Goal: Understand process/instructions: Learn how to perform a task or action

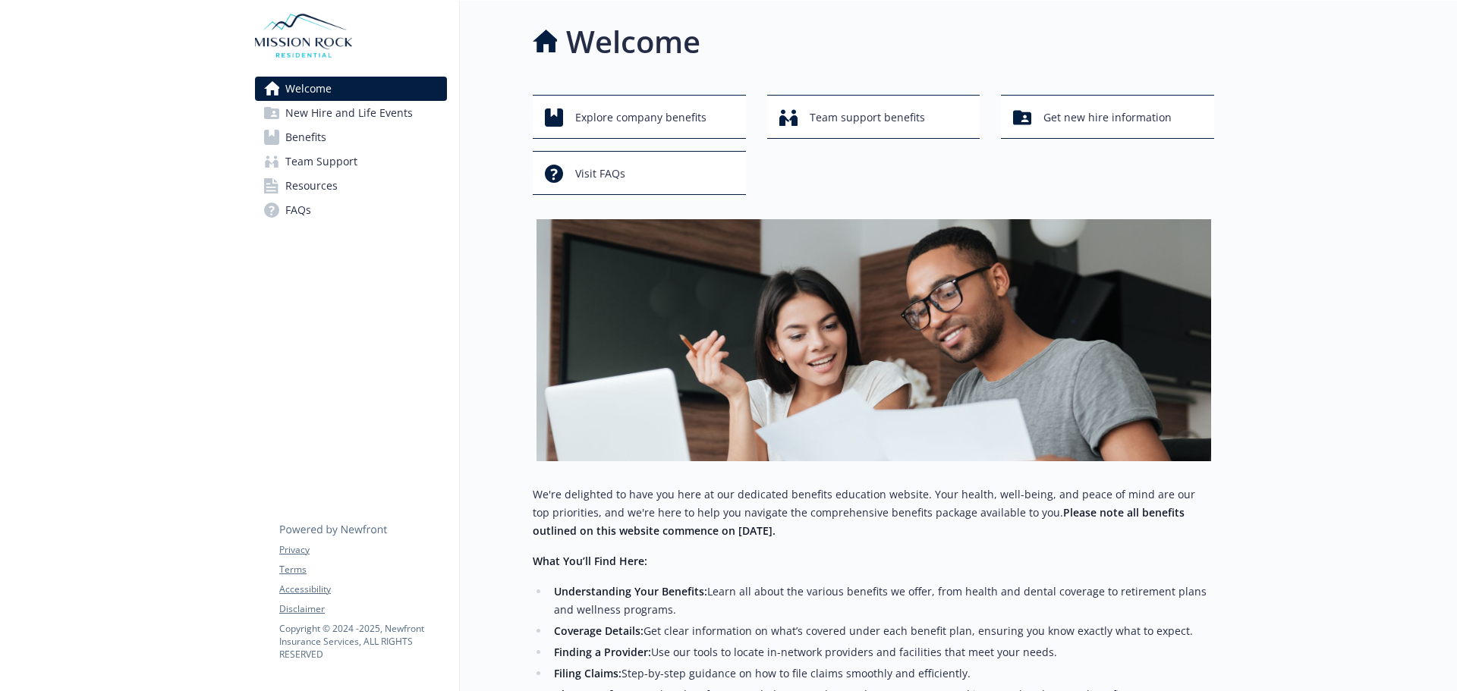
click at [304, 137] on span "Benefits" at bounding box center [305, 137] width 41 height 24
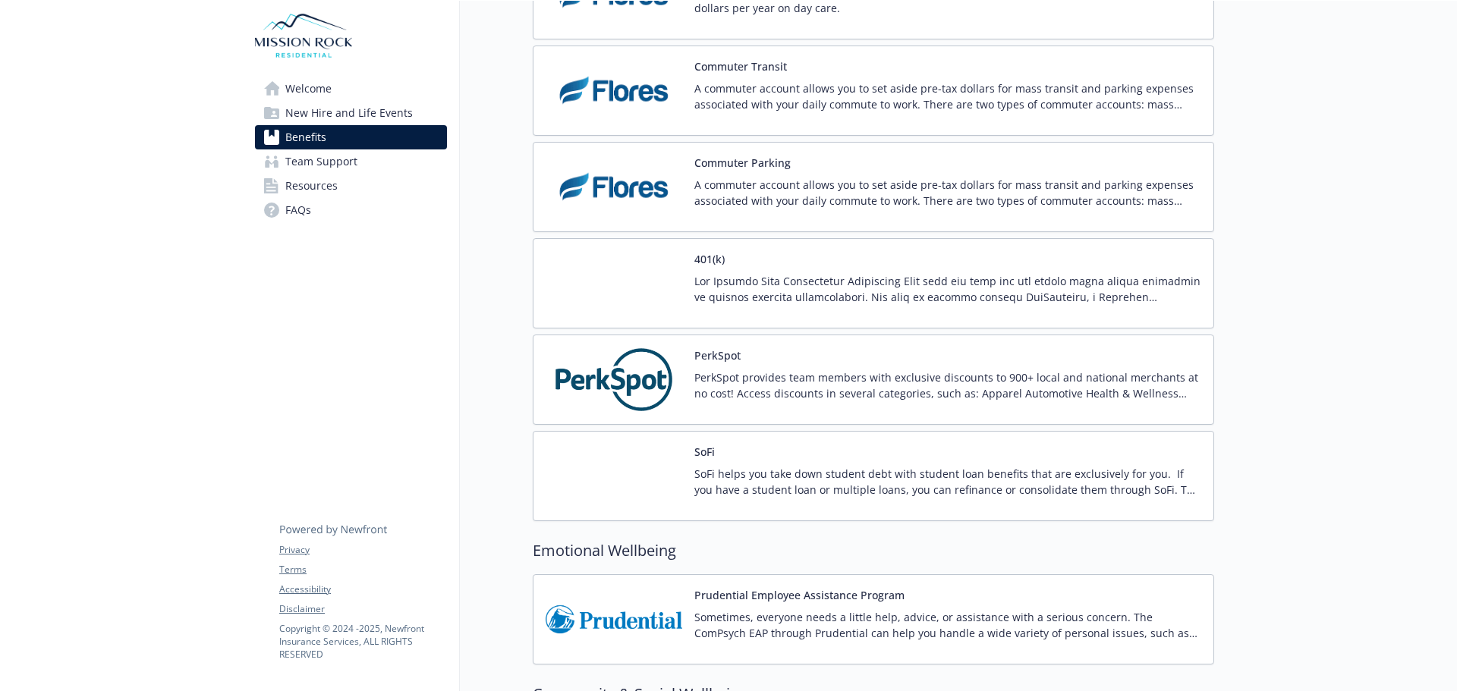
scroll to position [2656, 0]
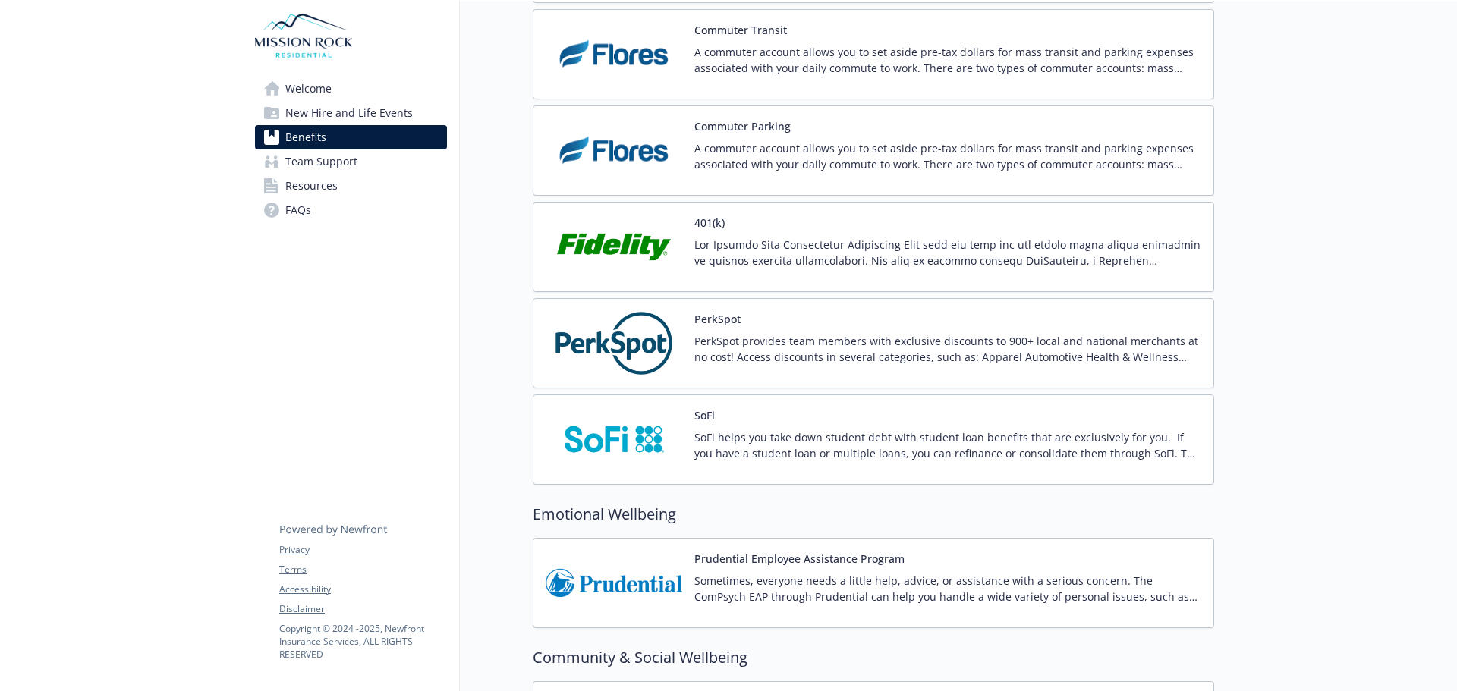
click at [592, 337] on img at bounding box center [614, 343] width 137 height 65
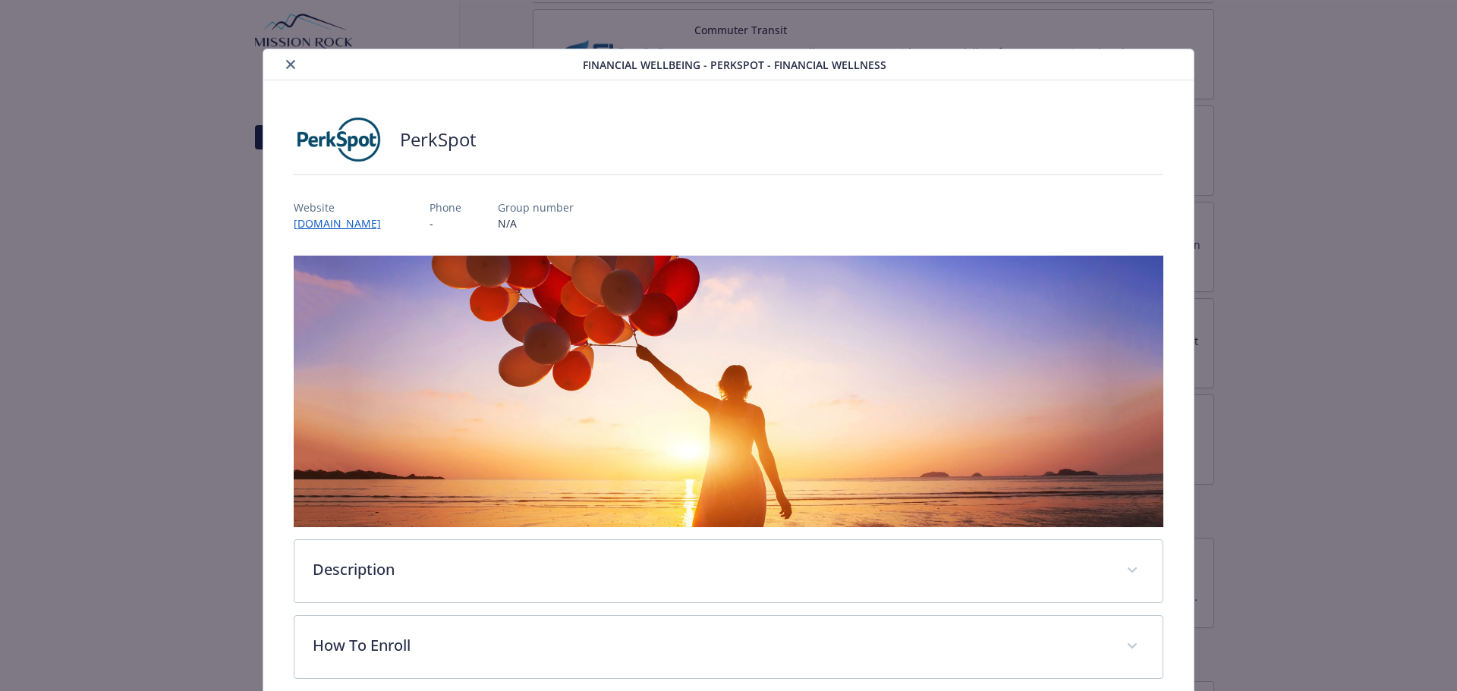
scroll to position [71, 0]
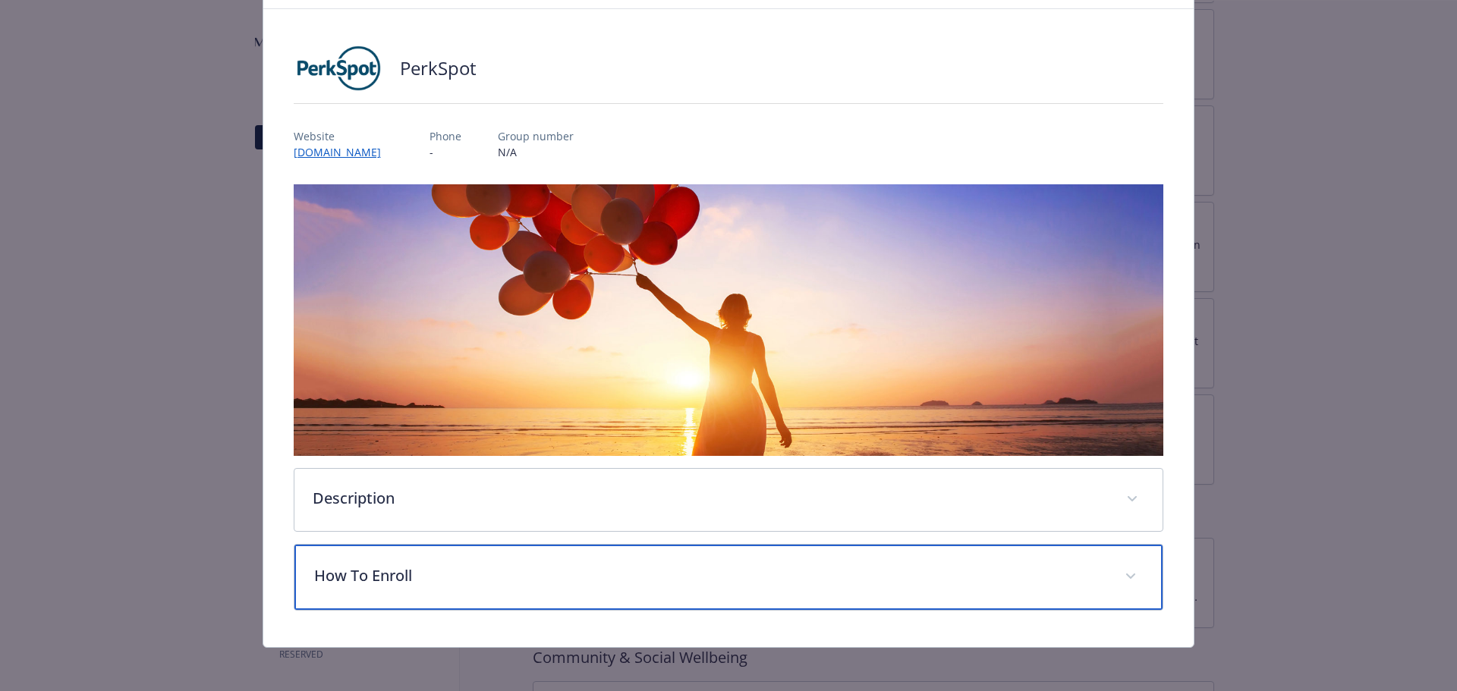
click at [368, 567] on p "How To Enroll" at bounding box center [710, 576] width 793 height 23
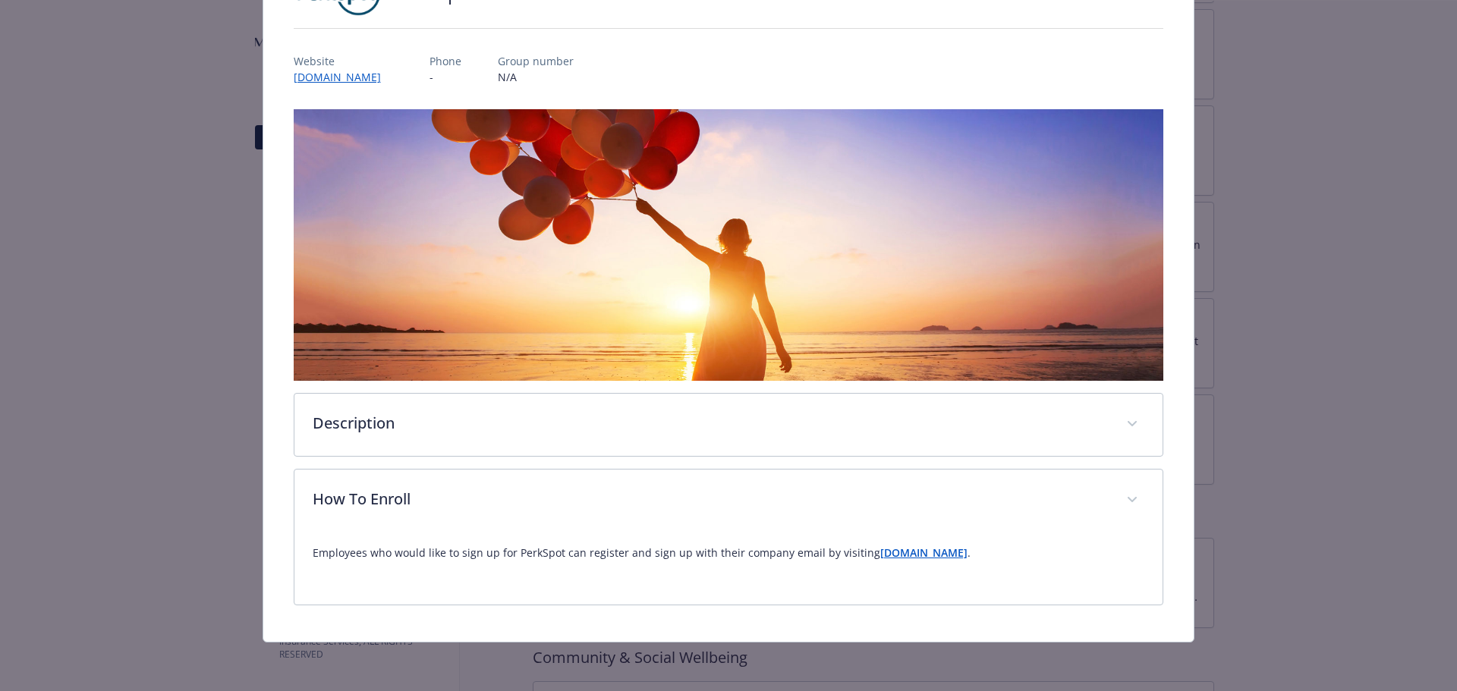
scroll to position [144, 0]
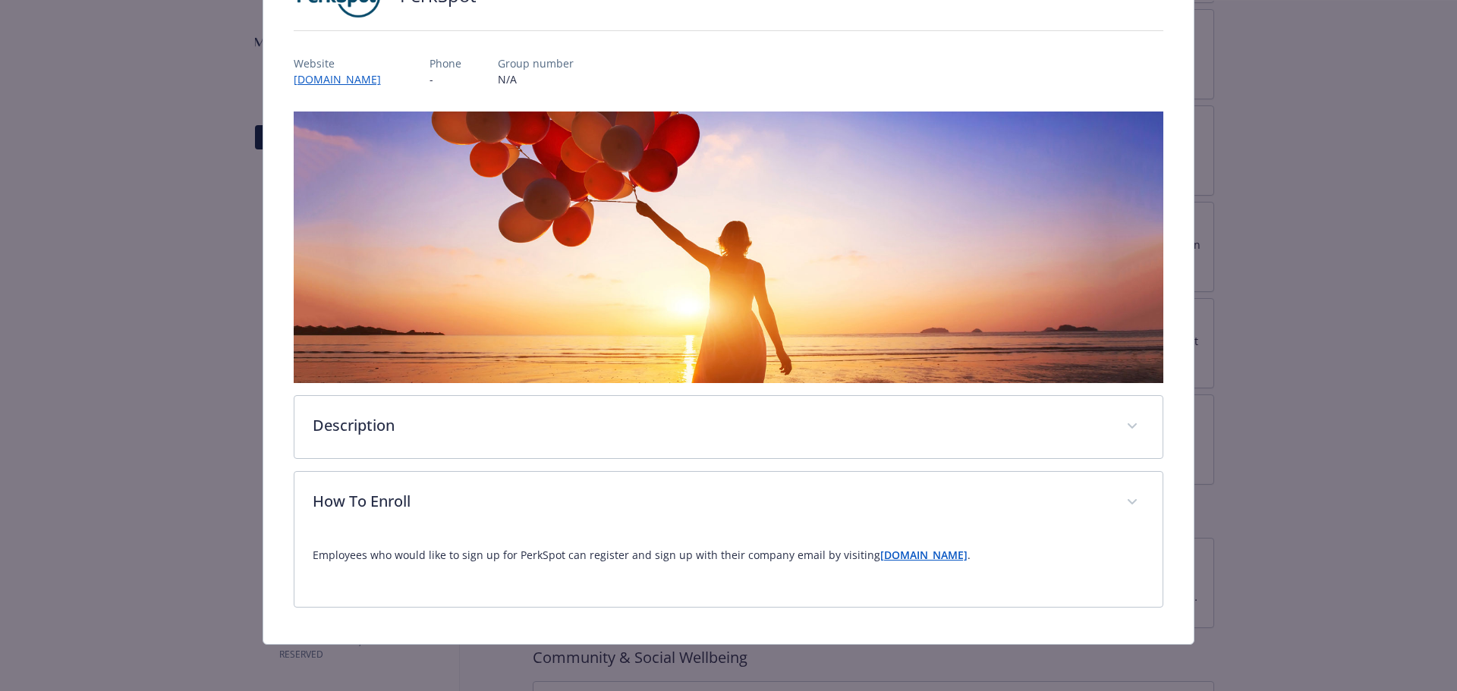
click at [925, 553] on strong "[DOMAIN_NAME]" at bounding box center [923, 555] width 87 height 14
